Goal: Task Accomplishment & Management: Complete application form

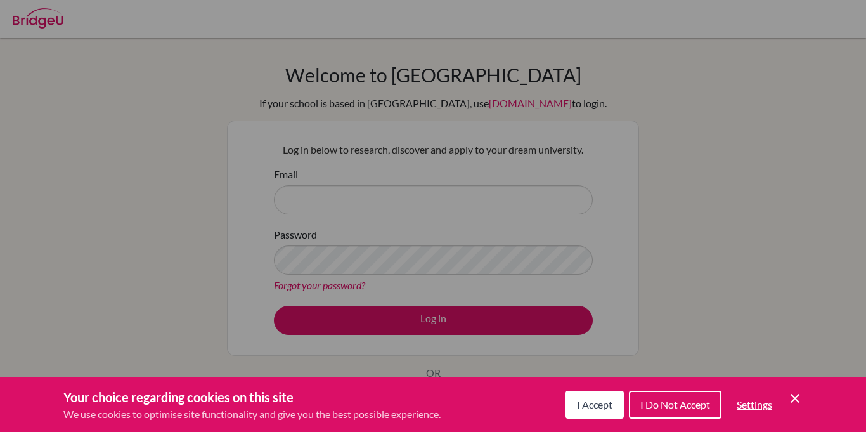
click at [597, 406] on span "I Accept" at bounding box center [595, 404] width 36 height 12
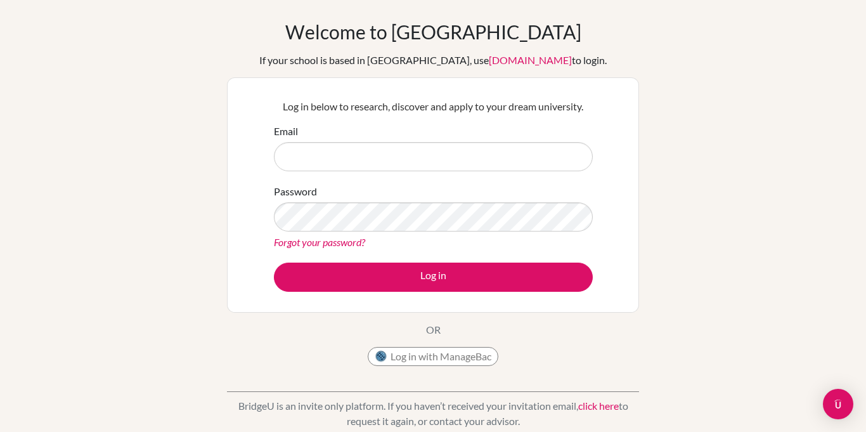
scroll to position [40, 0]
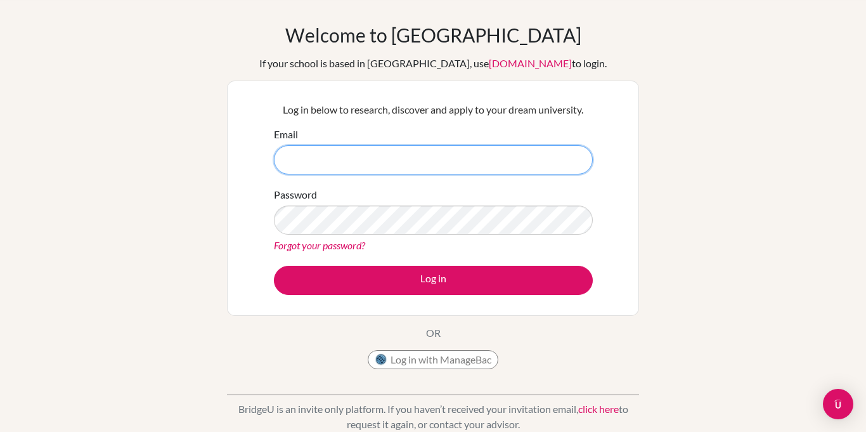
click at [454, 161] on input "Email" at bounding box center [433, 159] width 319 height 29
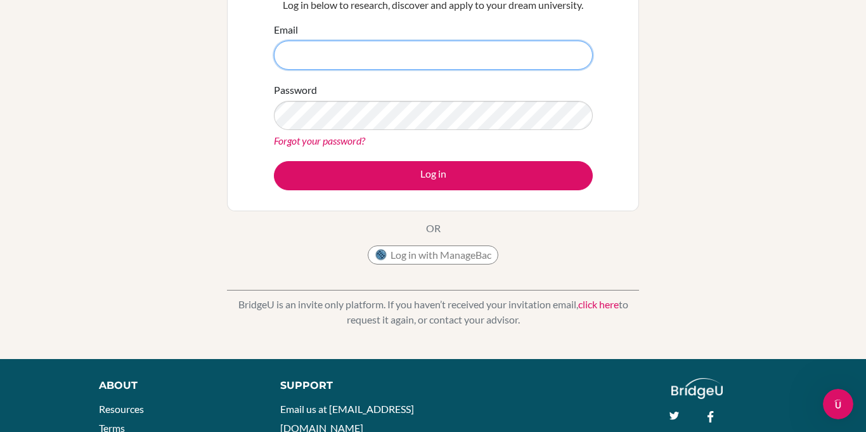
scroll to position [150, 0]
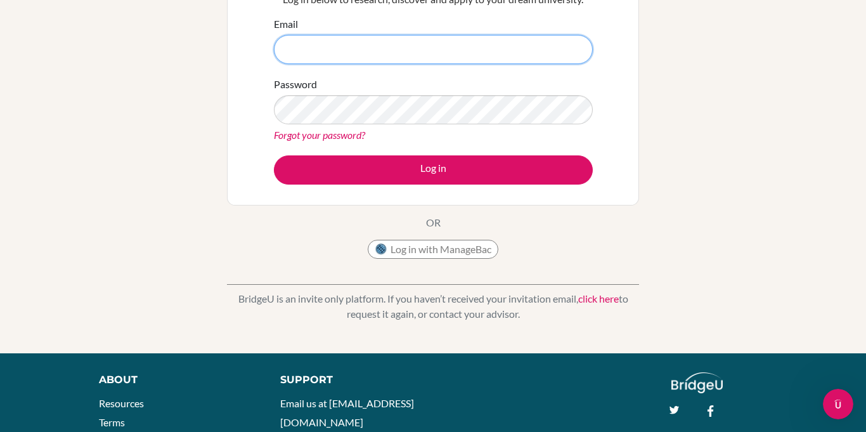
click at [444, 46] on input "Email" at bounding box center [433, 49] width 319 height 29
type input "[PERSON_NAME][EMAIL_ADDRESS][PERSON_NAME][DOMAIN_NAME]"
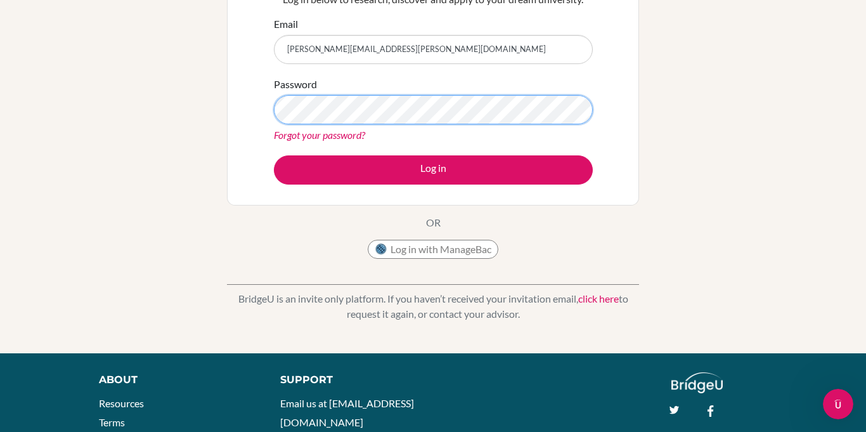
click at [274, 155] on button "Log in" at bounding box center [433, 169] width 319 height 29
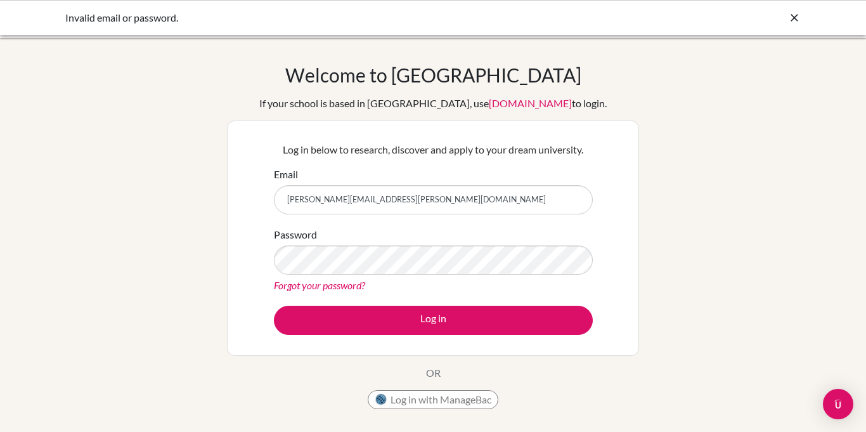
click at [801, 18] on div "Invalid email or password." at bounding box center [433, 17] width 866 height 35
click at [791, 20] on icon at bounding box center [794, 17] width 13 height 13
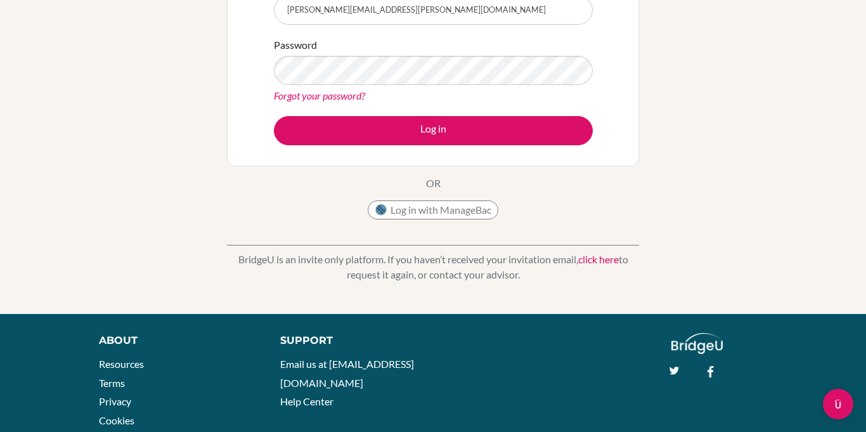
scroll to position [245, 0]
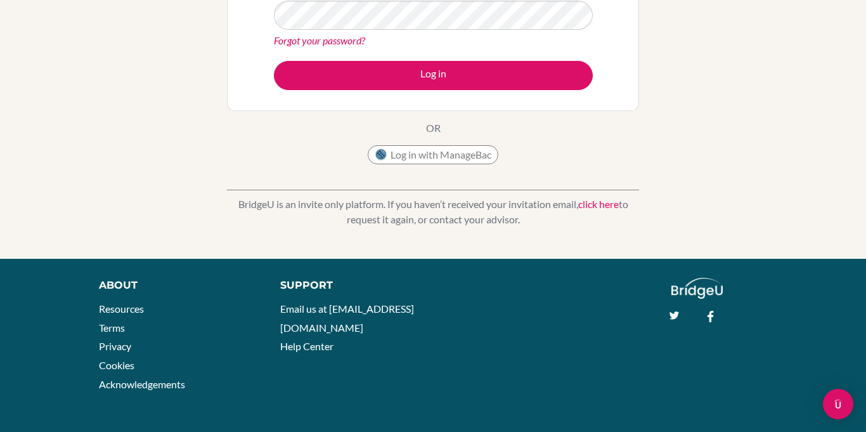
click at [619, 204] on link "click here" at bounding box center [598, 204] width 41 height 12
